Goal: Navigation & Orientation: Find specific page/section

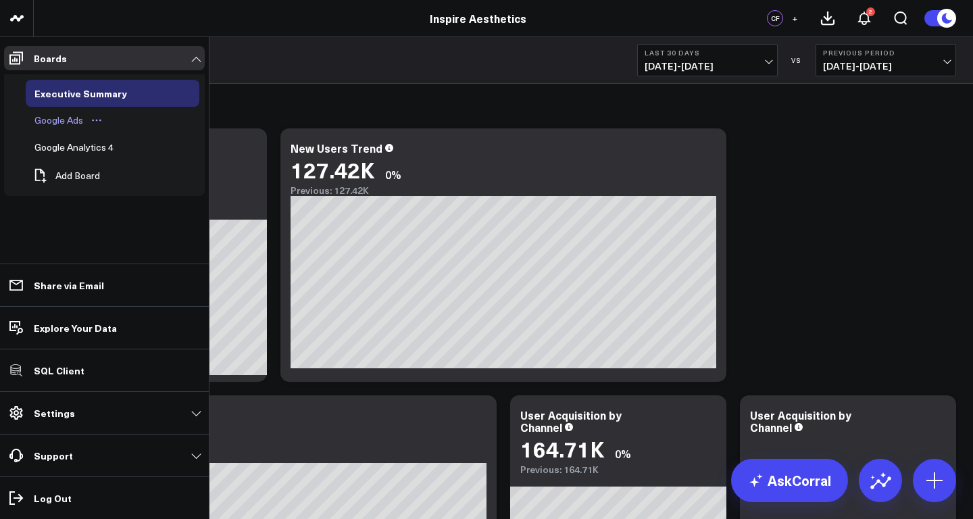
click at [63, 119] on div "Google Ads" at bounding box center [58, 120] width 55 height 16
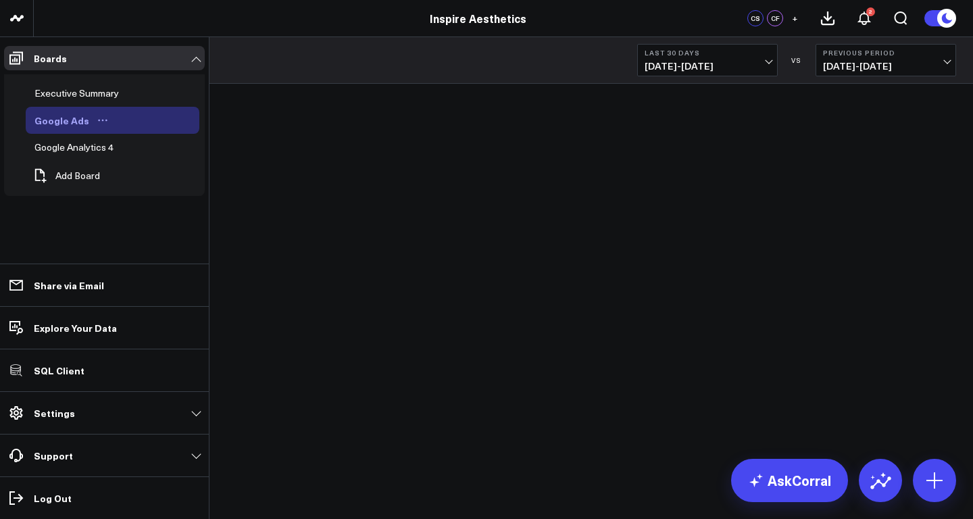
click at [97, 119] on icon "Open board menu" at bounding box center [102, 120] width 11 height 11
click at [62, 218] on ul "Boards Executive Summary Google Ads Edit Name Edit Permissions Duplicate Board …" at bounding box center [104, 278] width 209 height 482
click at [47, 146] on div "Google Analytics 4" at bounding box center [74, 147] width 86 height 16
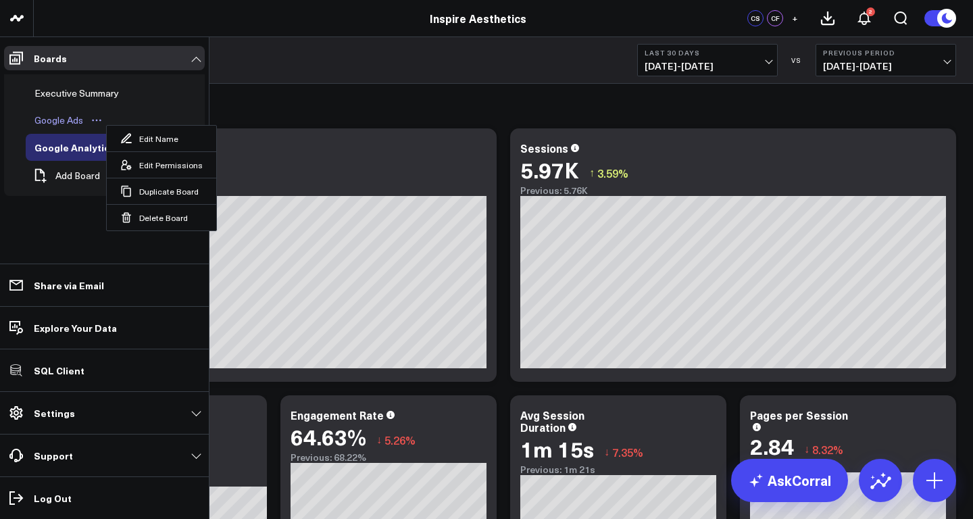
click at [55, 115] on div "Google Ads" at bounding box center [58, 120] width 55 height 16
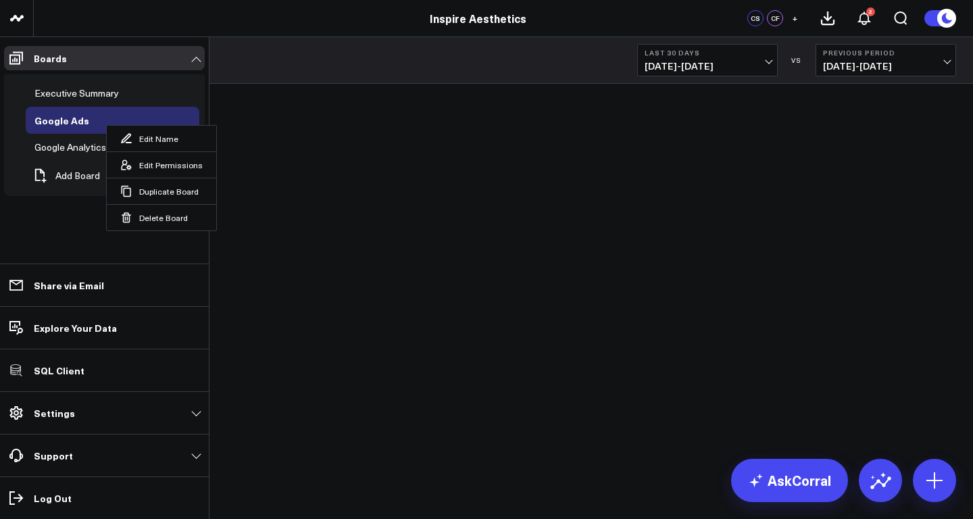
click at [4, 198] on li "Executive Summary Google Ads Edit Name Edit Permissions Duplicate Board Delete …" at bounding box center [104, 139] width 201 height 130
click at [158, 163] on button "Edit Permissions" at bounding box center [161, 164] width 109 height 26
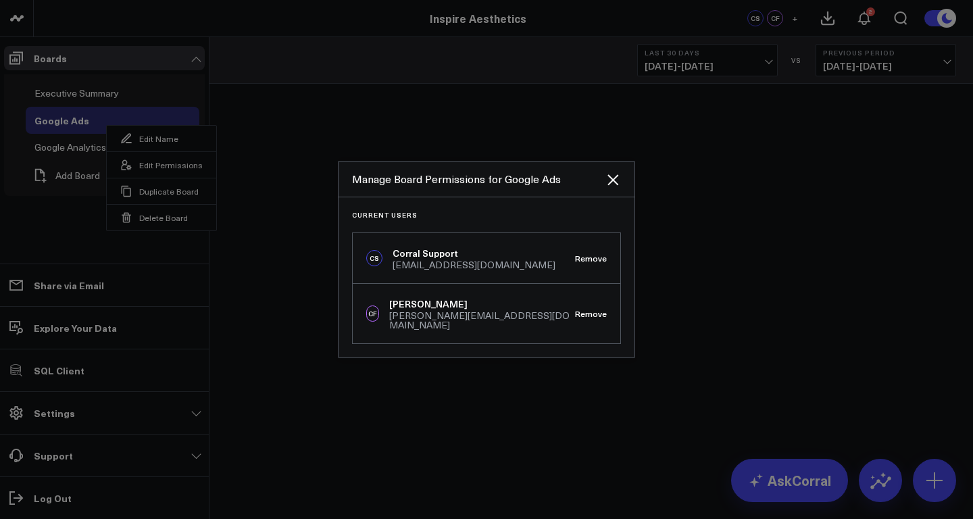
click at [394, 110] on div at bounding box center [486, 259] width 973 height 519
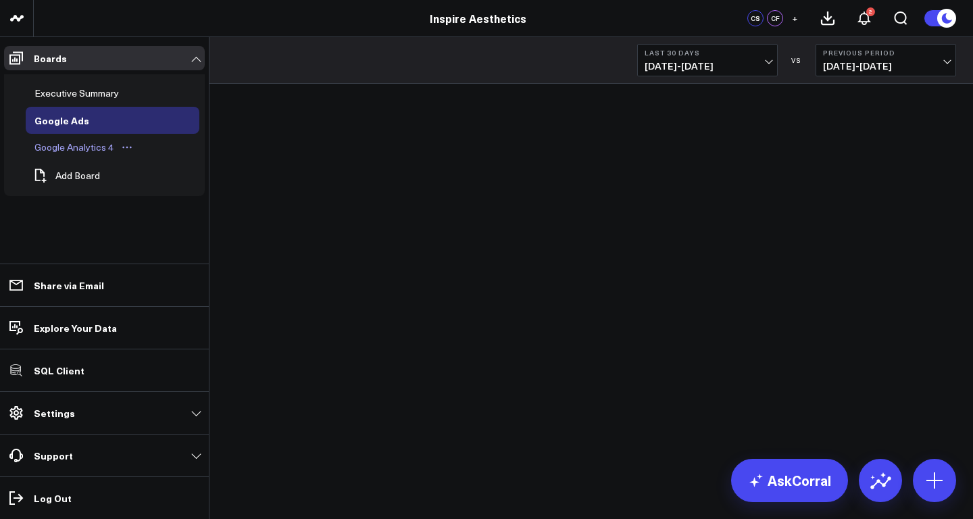
click at [64, 149] on div "Google Analytics 4" at bounding box center [74, 147] width 86 height 16
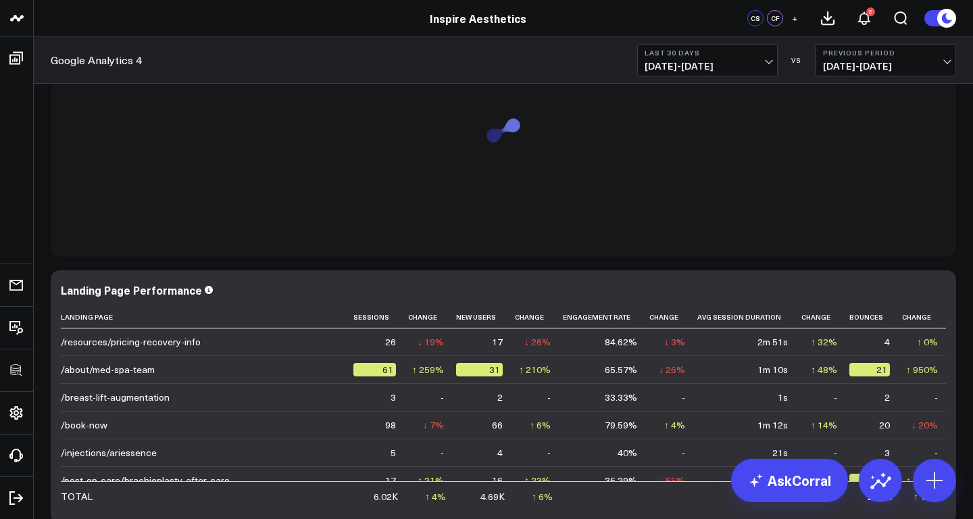
scroll to position [3074, 0]
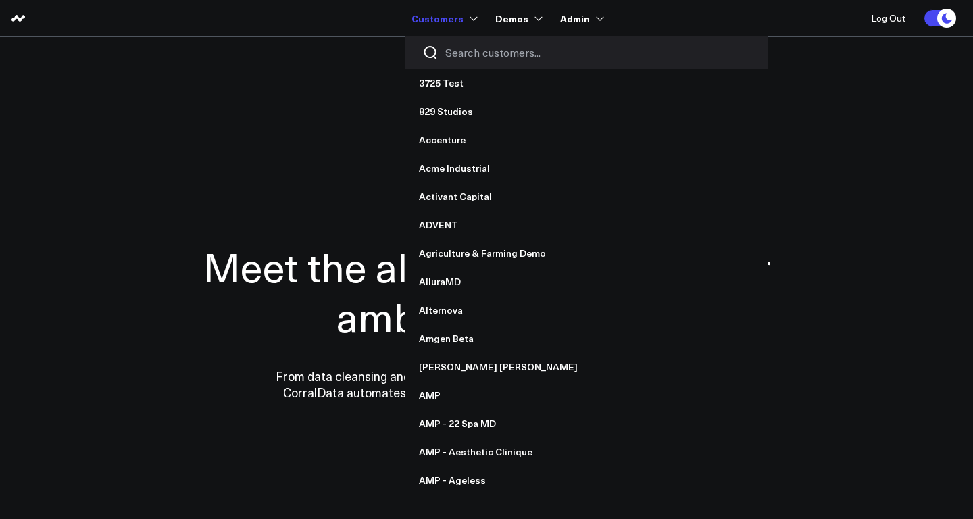
click at [471, 56] on input "Search customers input" at bounding box center [597, 52] width 305 height 15
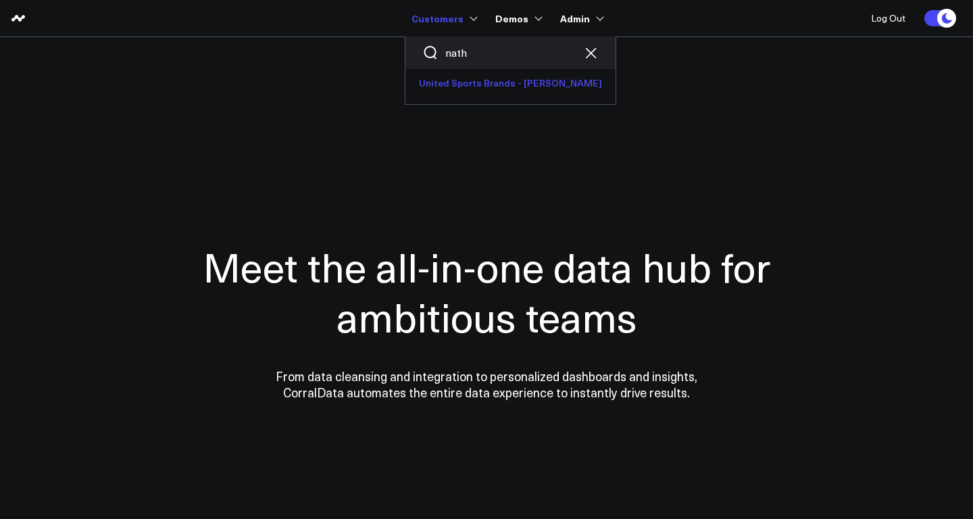
type input "nath"
click at [486, 82] on link "United Sports Brands - [PERSON_NAME]" at bounding box center [510, 83] width 210 height 28
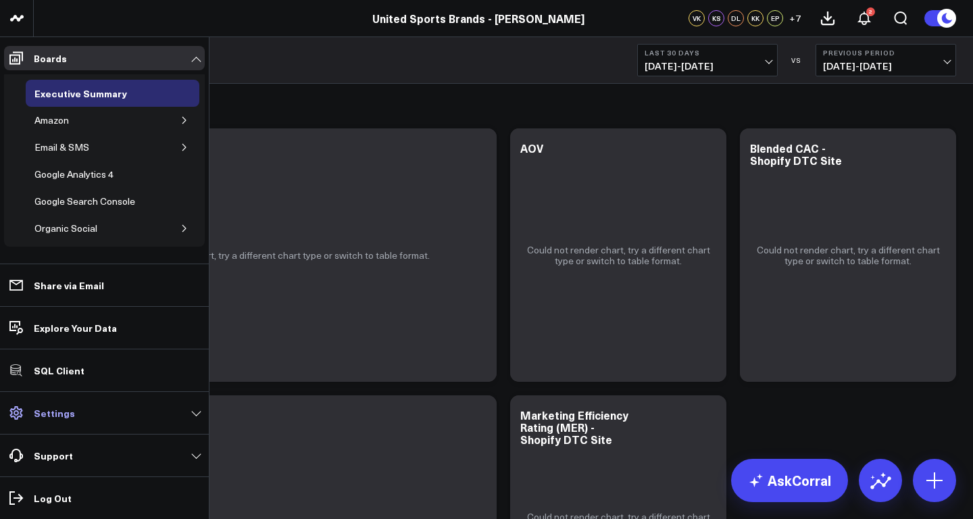
click at [74, 413] on link "Settings" at bounding box center [104, 413] width 201 height 24
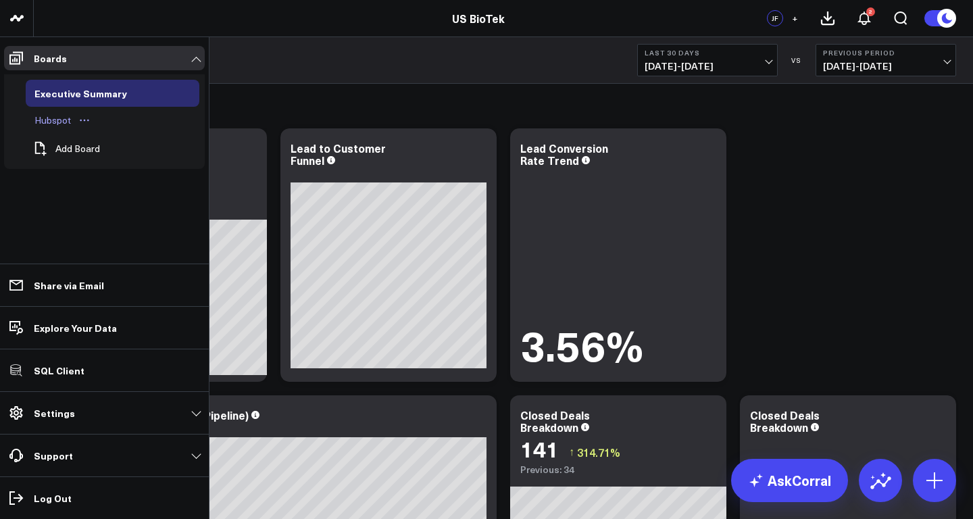
click at [49, 121] on div "Hubspot" at bounding box center [52, 120] width 43 height 16
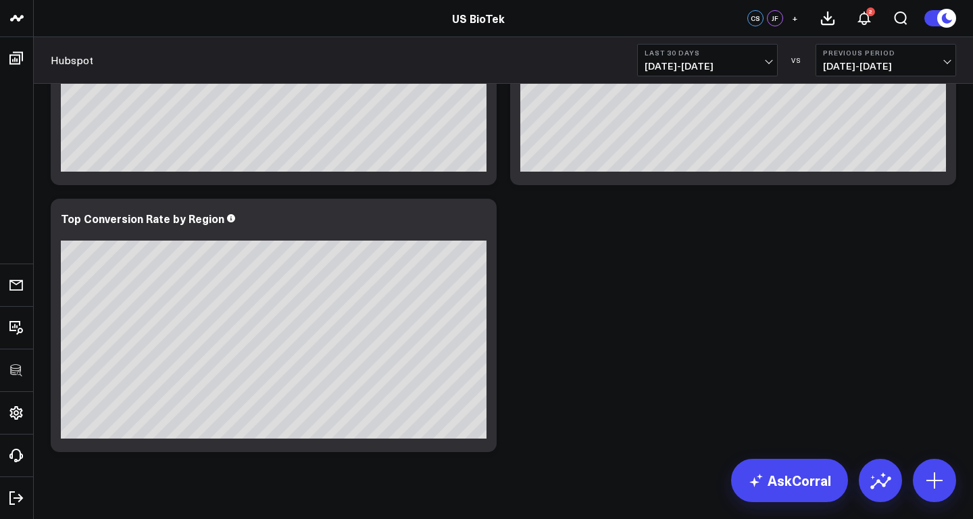
scroll to position [2219, 0]
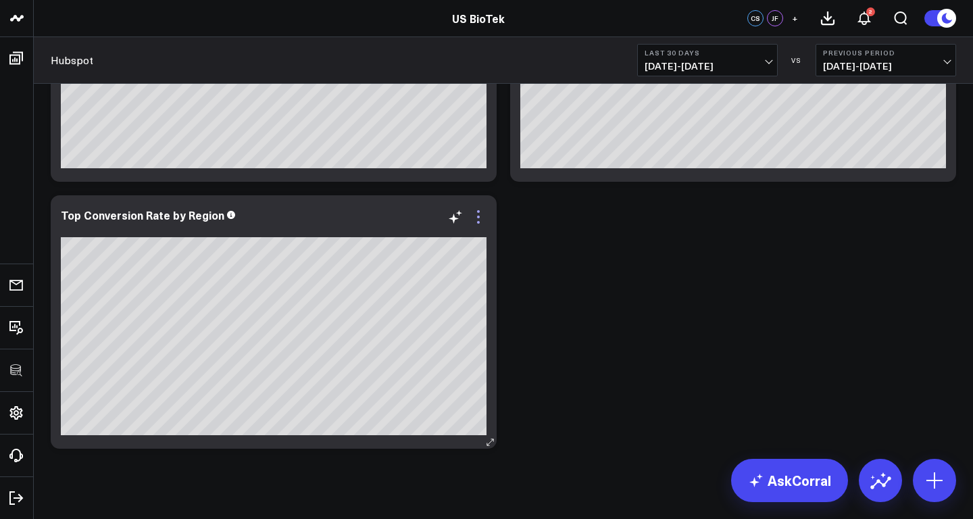
click at [481, 215] on icon at bounding box center [478, 217] width 16 height 16
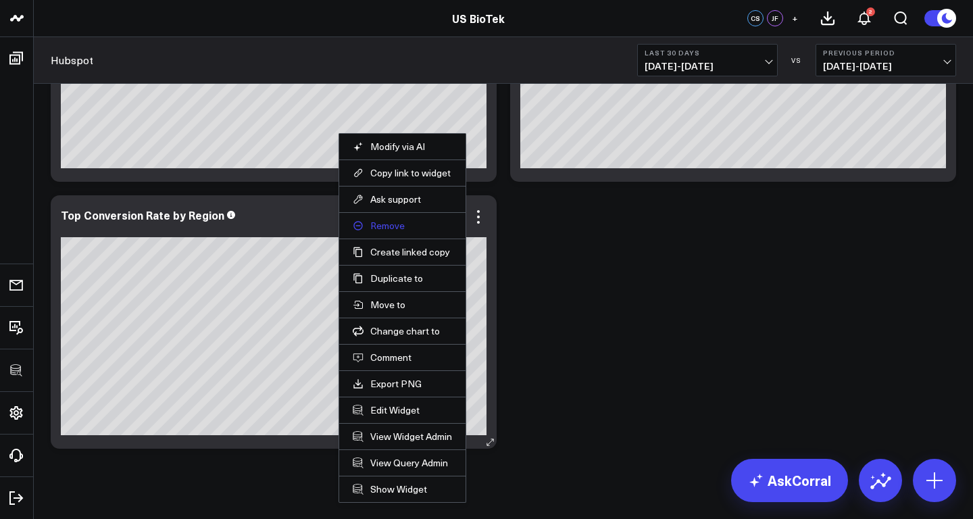
click at [386, 222] on button "Remove" at bounding box center [402, 226] width 99 height 12
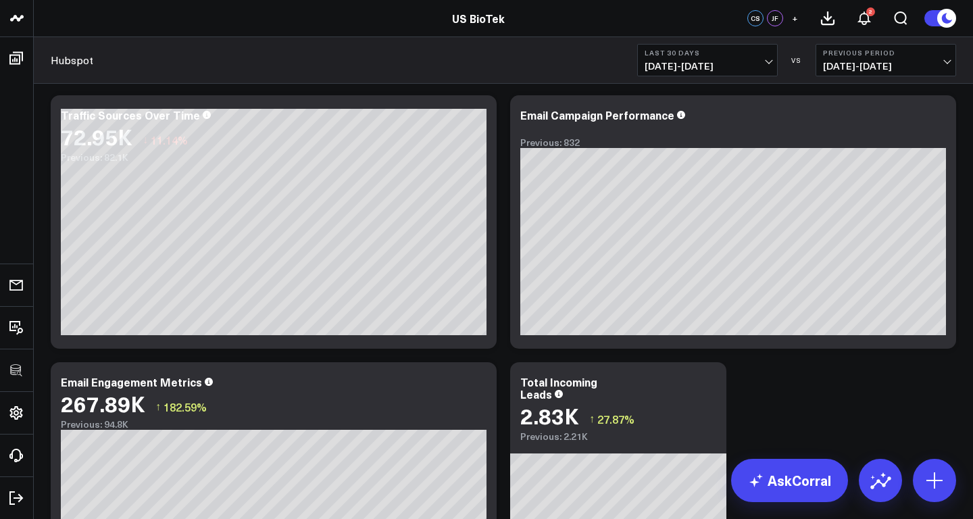
scroll to position [0, 0]
